Goal: Task Accomplishment & Management: Manage account settings

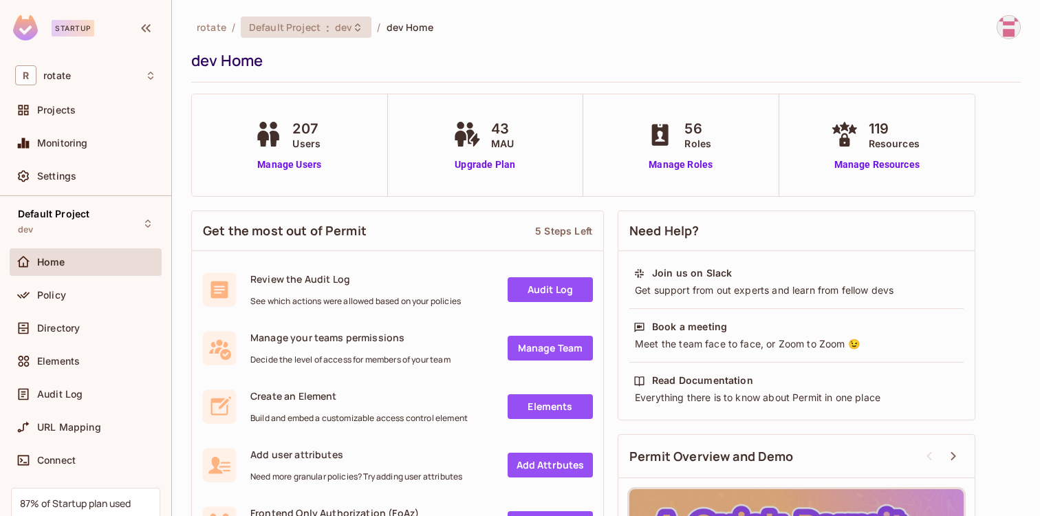
click at [313, 33] on span "Default Project" at bounding box center [285, 27] width 72 height 13
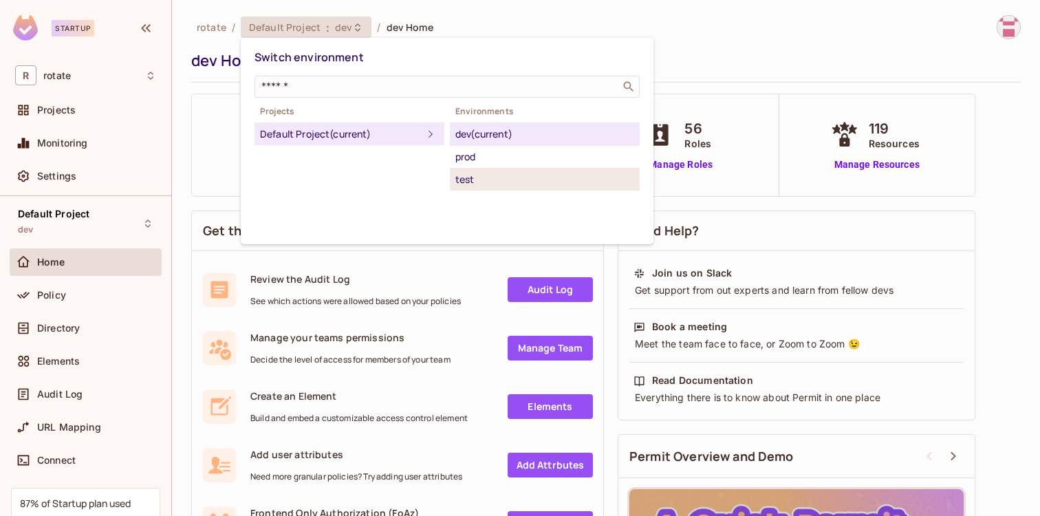
click at [486, 181] on div "test" at bounding box center [544, 179] width 179 height 17
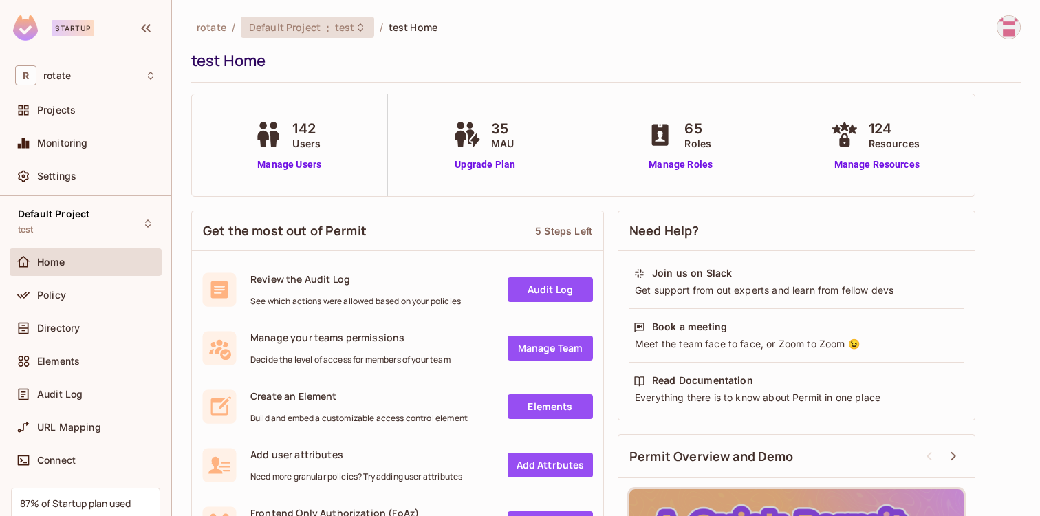
click at [312, 27] on span "Default Project" at bounding box center [285, 27] width 72 height 13
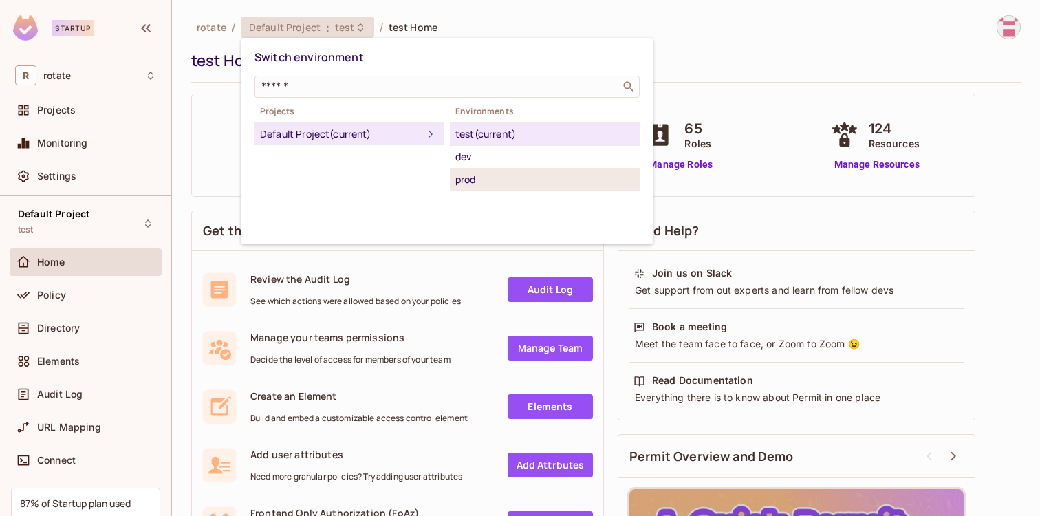
click at [475, 178] on div "prod" at bounding box center [544, 179] width 179 height 17
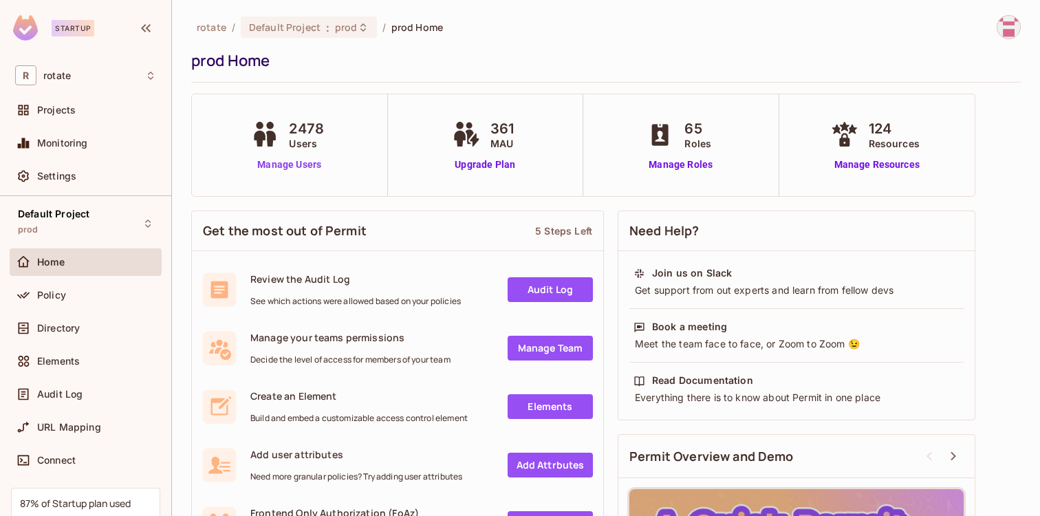
click at [288, 167] on link "Manage Users" at bounding box center [289, 165] width 83 height 14
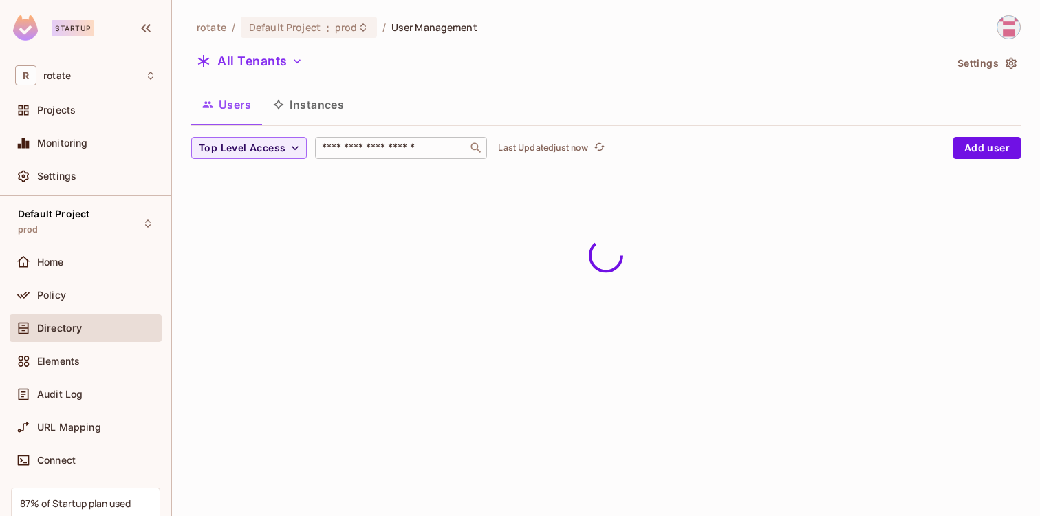
click at [365, 146] on input "text" at bounding box center [391, 148] width 144 height 14
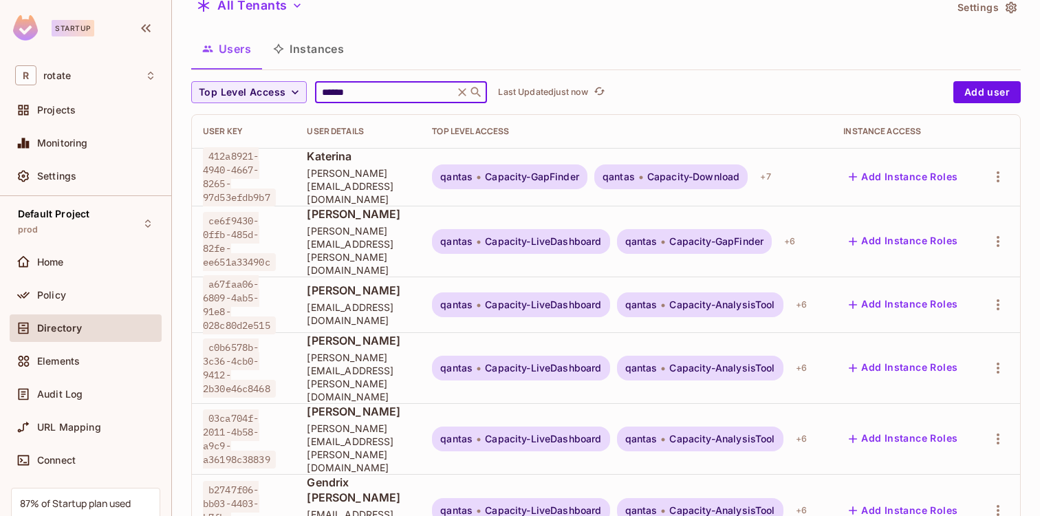
scroll to position [41, 0]
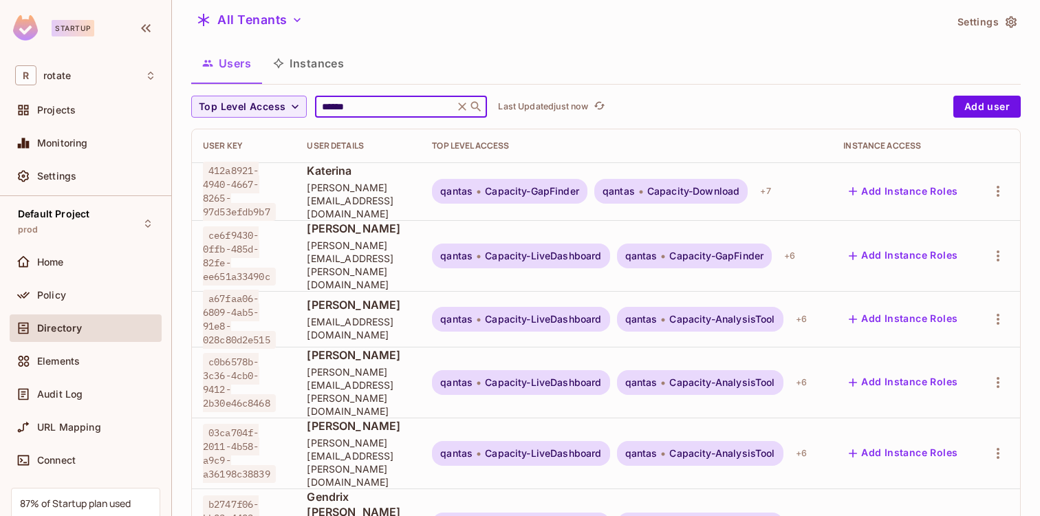
type input "******"
click at [410, 199] on span "[PERSON_NAME][EMAIL_ADDRESS][DOMAIN_NAME]" at bounding box center [358, 200] width 103 height 39
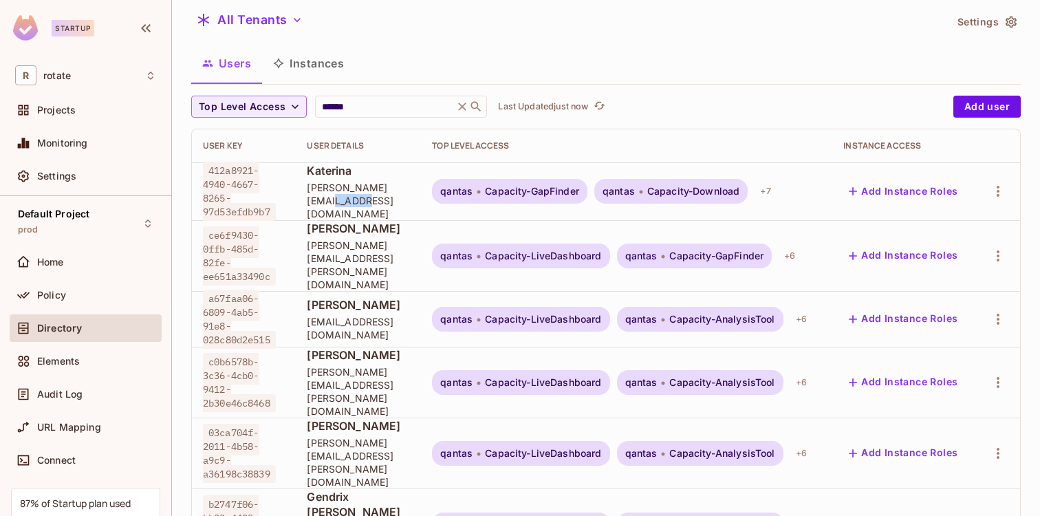
click at [410, 199] on span "[PERSON_NAME][EMAIL_ADDRESS][DOMAIN_NAME]" at bounding box center [358, 200] width 103 height 39
copy span "[PERSON_NAME][EMAIL_ADDRESS][DOMAIN_NAME]"
click at [457, 110] on icon at bounding box center [462, 107] width 14 height 14
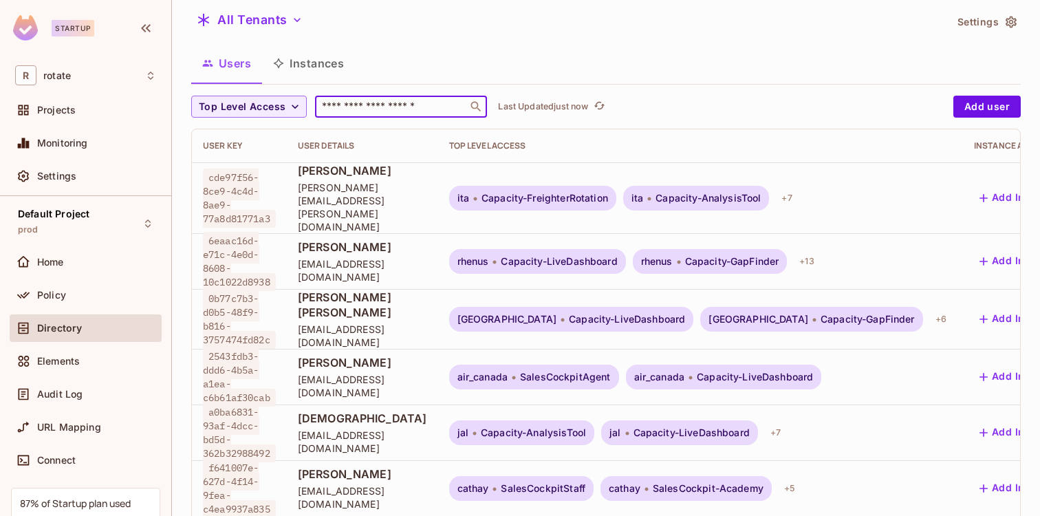
click at [422, 107] on input "text" at bounding box center [391, 107] width 144 height 14
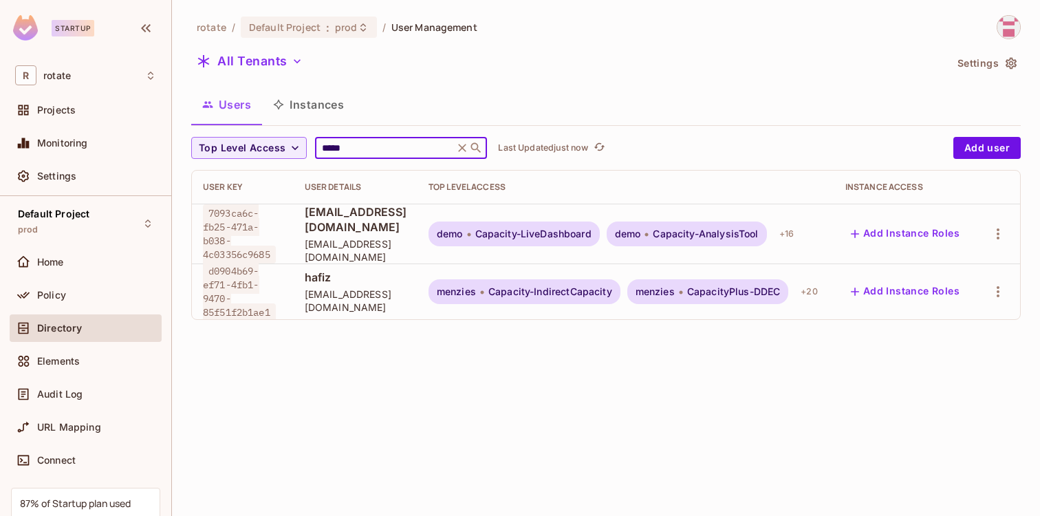
type input "*****"
click at [343, 228] on span "[EMAIL_ADDRESS][DOMAIN_NAME]" at bounding box center [356, 219] width 102 height 30
click at [239, 228] on span "7093ca6c-fb25-471a-b038-4c03356c9685" at bounding box center [239, 233] width 73 height 59
click at [260, 274] on div "d0904b69-ef71-4fb1-9470-85f51f2b1ae1" at bounding box center [243, 291] width 80 height 55
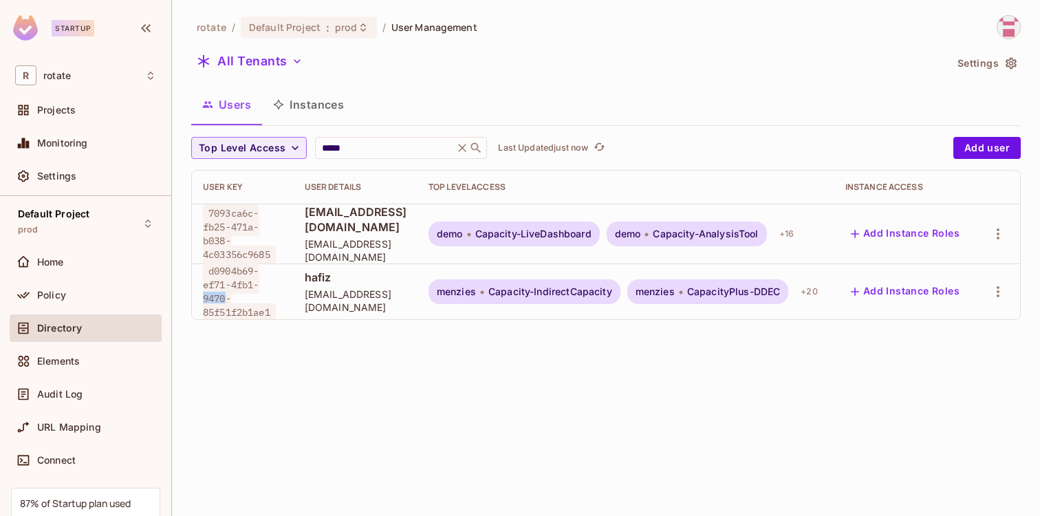
click at [260, 274] on span "d0904b69-ef71-4fb1-9470-85f51f2b1ae1" at bounding box center [239, 291] width 73 height 59
click at [276, 308] on span "d0904b69-ef71-4fb1-9470-85f51f2b1ae1" at bounding box center [239, 291] width 73 height 59
drag, startPoint x: 393, startPoint y: 300, endPoint x: 197, endPoint y: 268, distance: 198.7
click at [197, 268] on tr "d0904b69-ef71-4fb1-9470-85f51f2b1ae1 hafiz [EMAIL_ADDRESS][DOMAIN_NAME] menzies…" at bounding box center [606, 291] width 828 height 56
copy tr "d0904b69-ef71-4fb1-9470-85f51f2b1ae1 hafiz [EMAIL_ADDRESS][DOMAIN_NAME]"
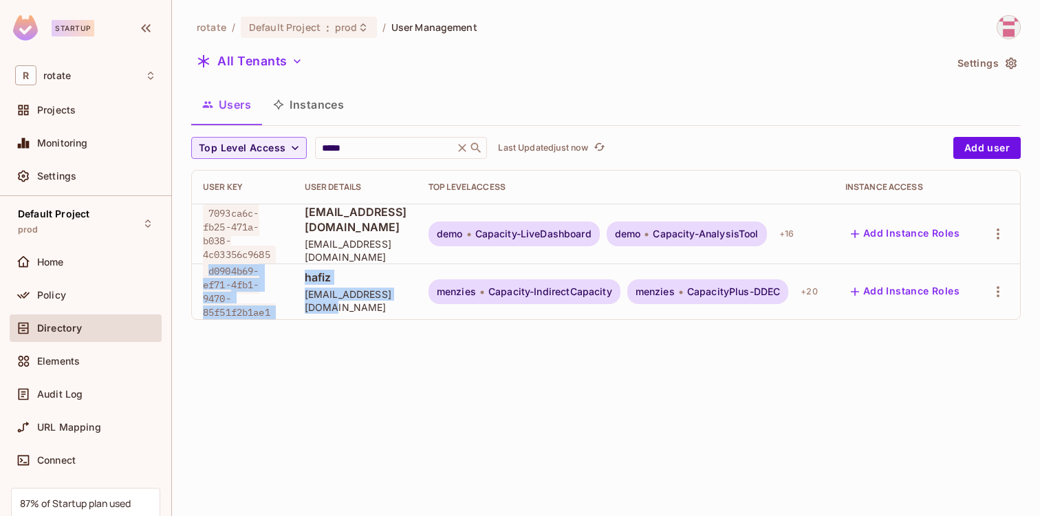
click at [951, 285] on button "Add Instance Roles" at bounding box center [905, 292] width 120 height 22
click at [928, 281] on button "Add Instance Roles" at bounding box center [905, 292] width 120 height 22
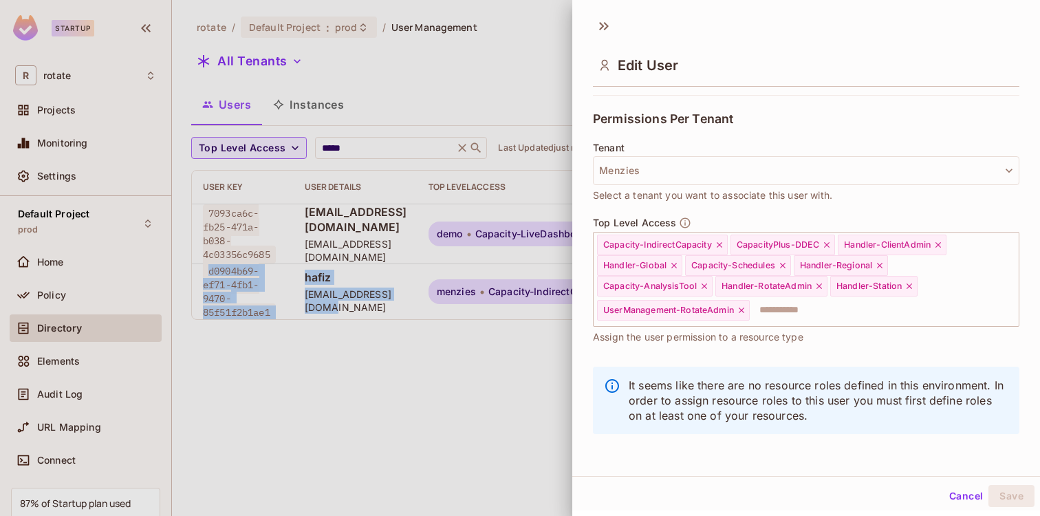
scroll to position [268, 0]
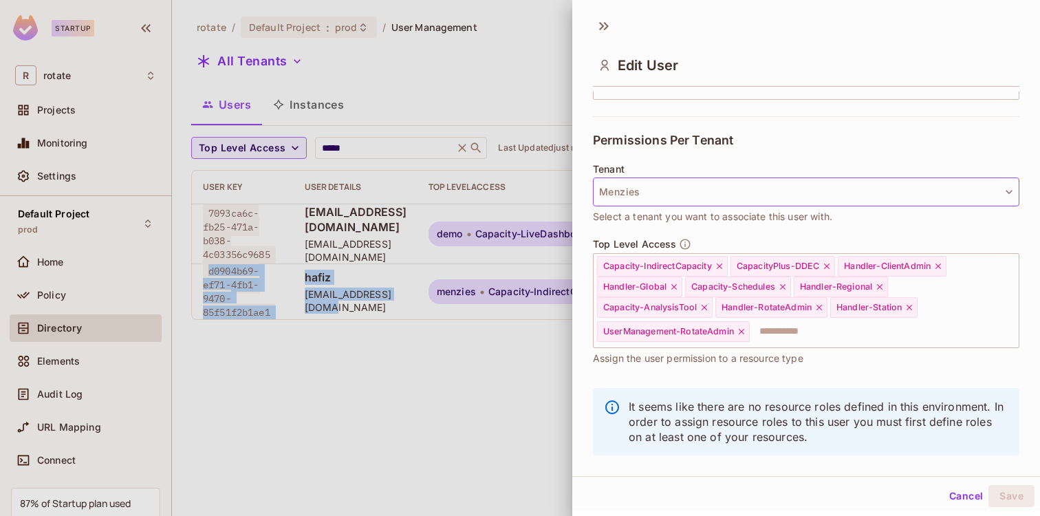
click at [729, 194] on button "Menzies" at bounding box center [806, 191] width 426 height 29
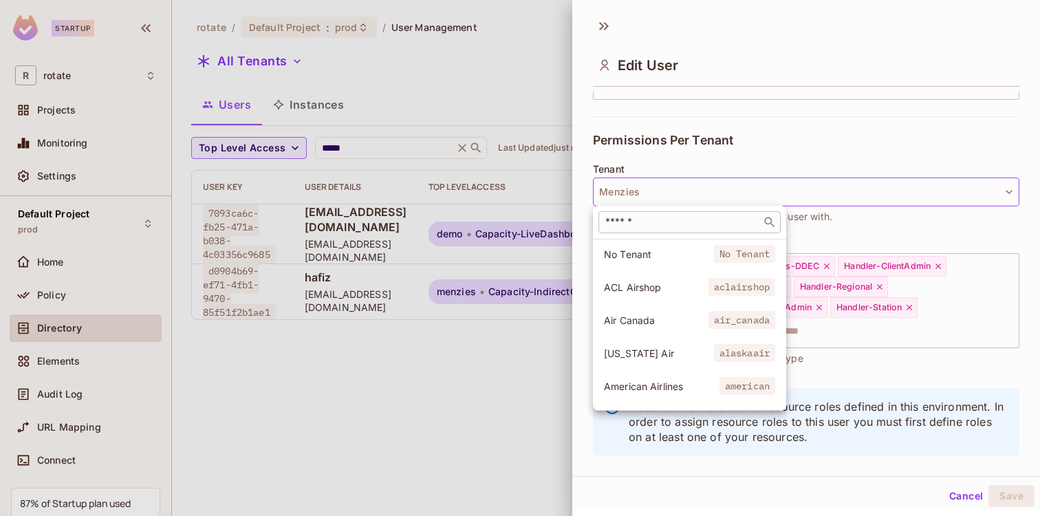
click at [700, 220] on input "text" at bounding box center [680, 222] width 155 height 14
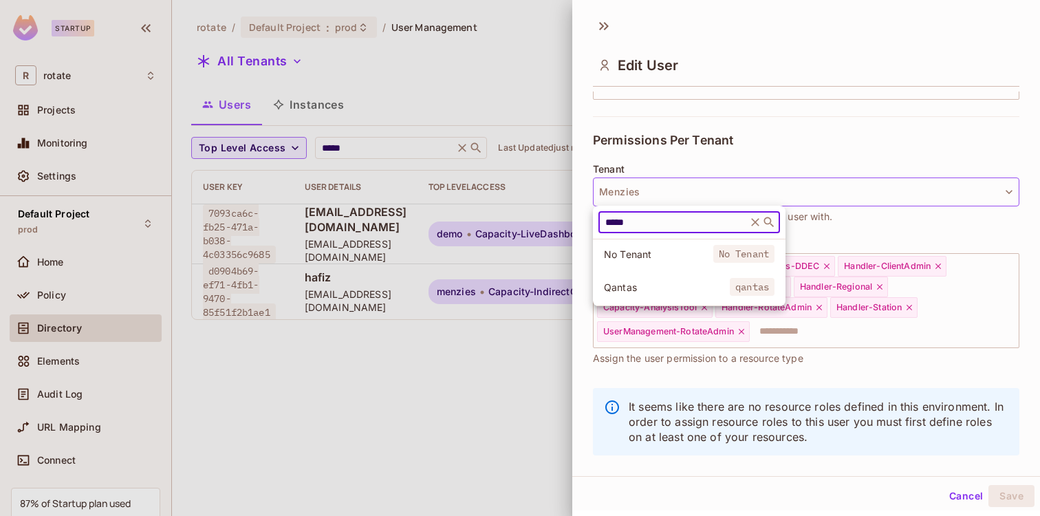
type input "*****"
click at [683, 278] on li "Qantas qantas" at bounding box center [689, 287] width 193 height 30
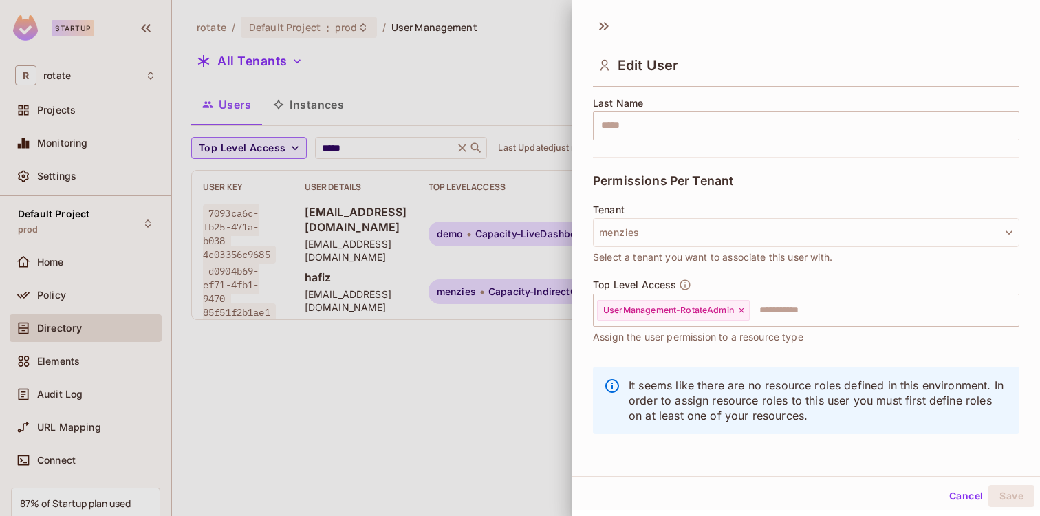
scroll to position [228, 0]
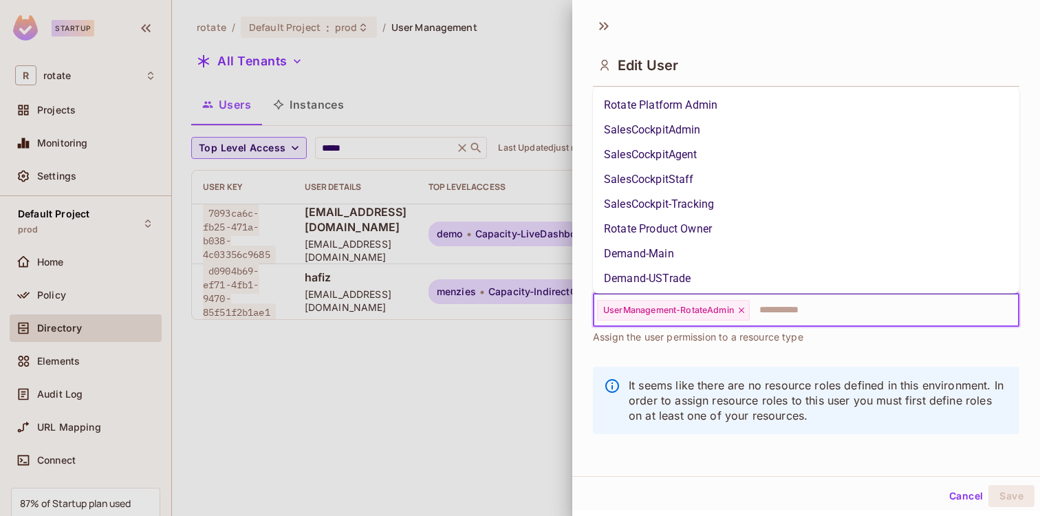
click at [810, 312] on input "text" at bounding box center [871, 310] width 241 height 28
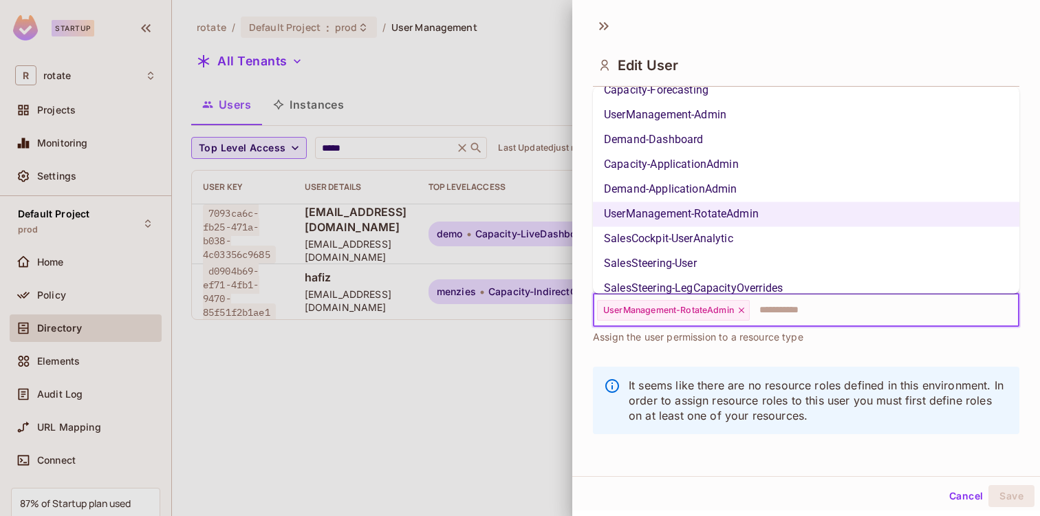
scroll to position [1039, 0]
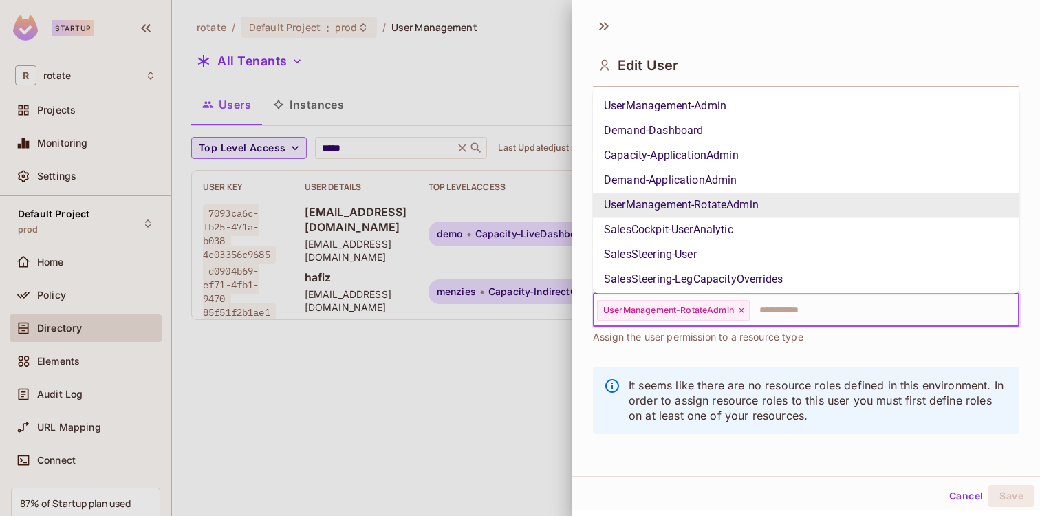
click at [744, 208] on li "UserManagement-RotateAdmin" at bounding box center [806, 205] width 426 height 25
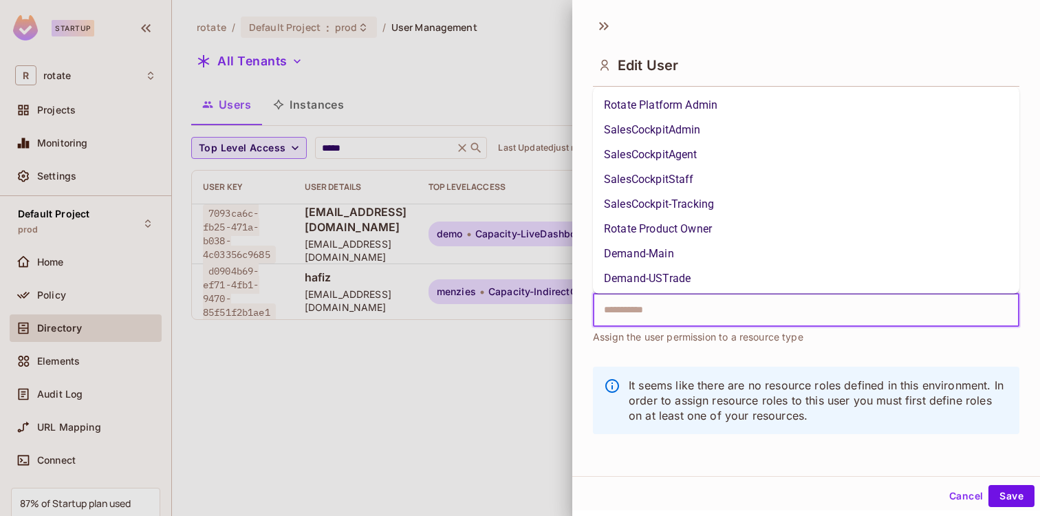
click at [745, 303] on input "text" at bounding box center [794, 310] width 397 height 28
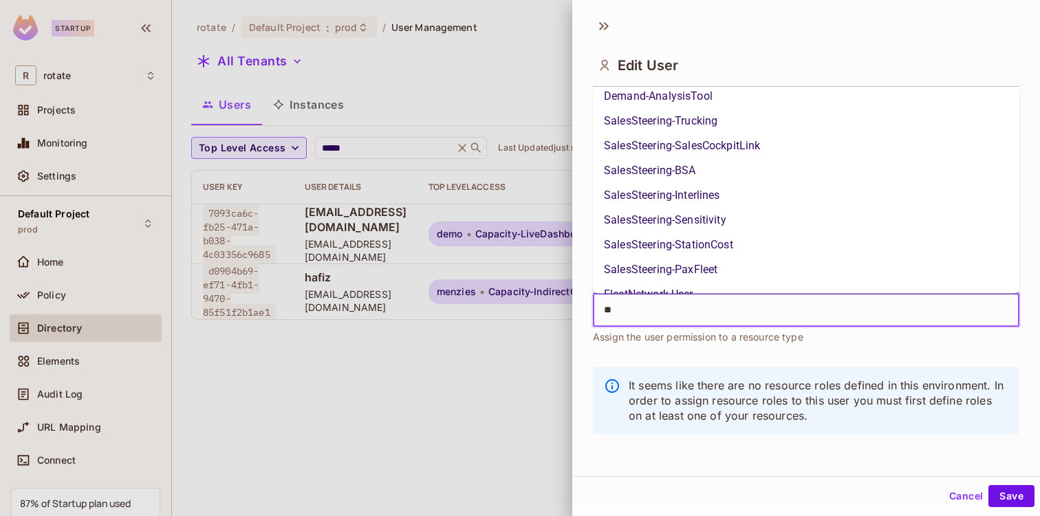
scroll to position [0, 0]
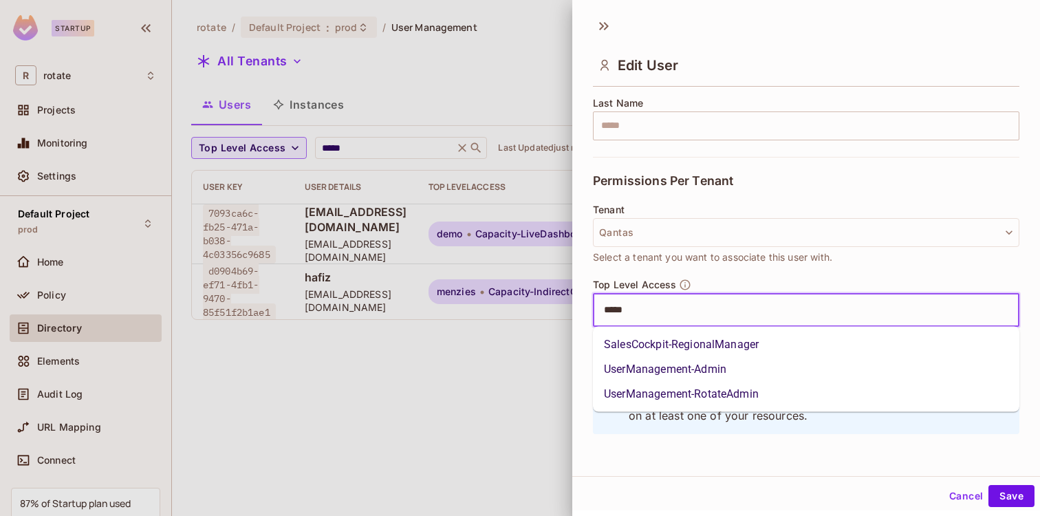
type input "******"
click at [724, 392] on li "UserManagement-RotateAdmin" at bounding box center [806, 394] width 426 height 25
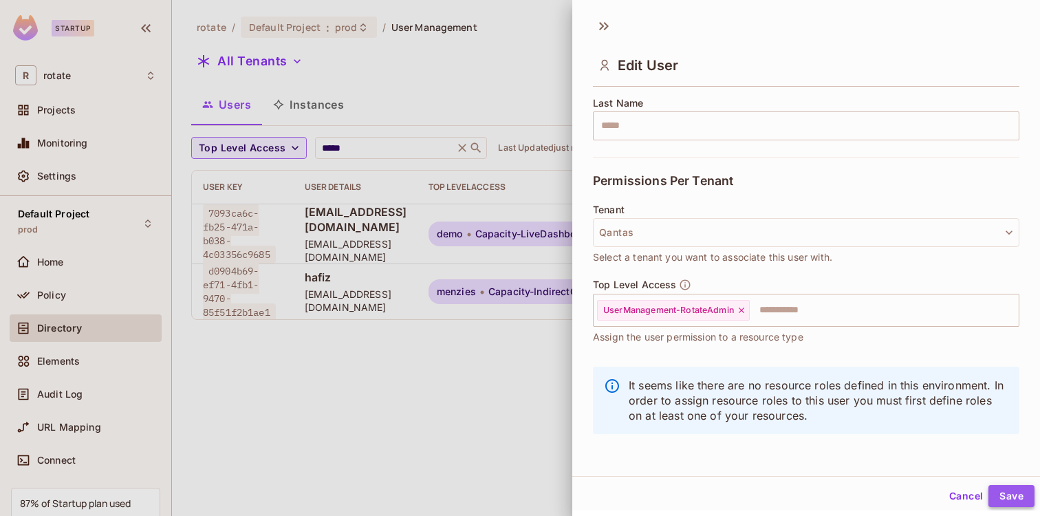
click at [1000, 497] on button "Save" at bounding box center [1011, 496] width 46 height 22
